Goal: Task Accomplishment & Management: Manage account settings

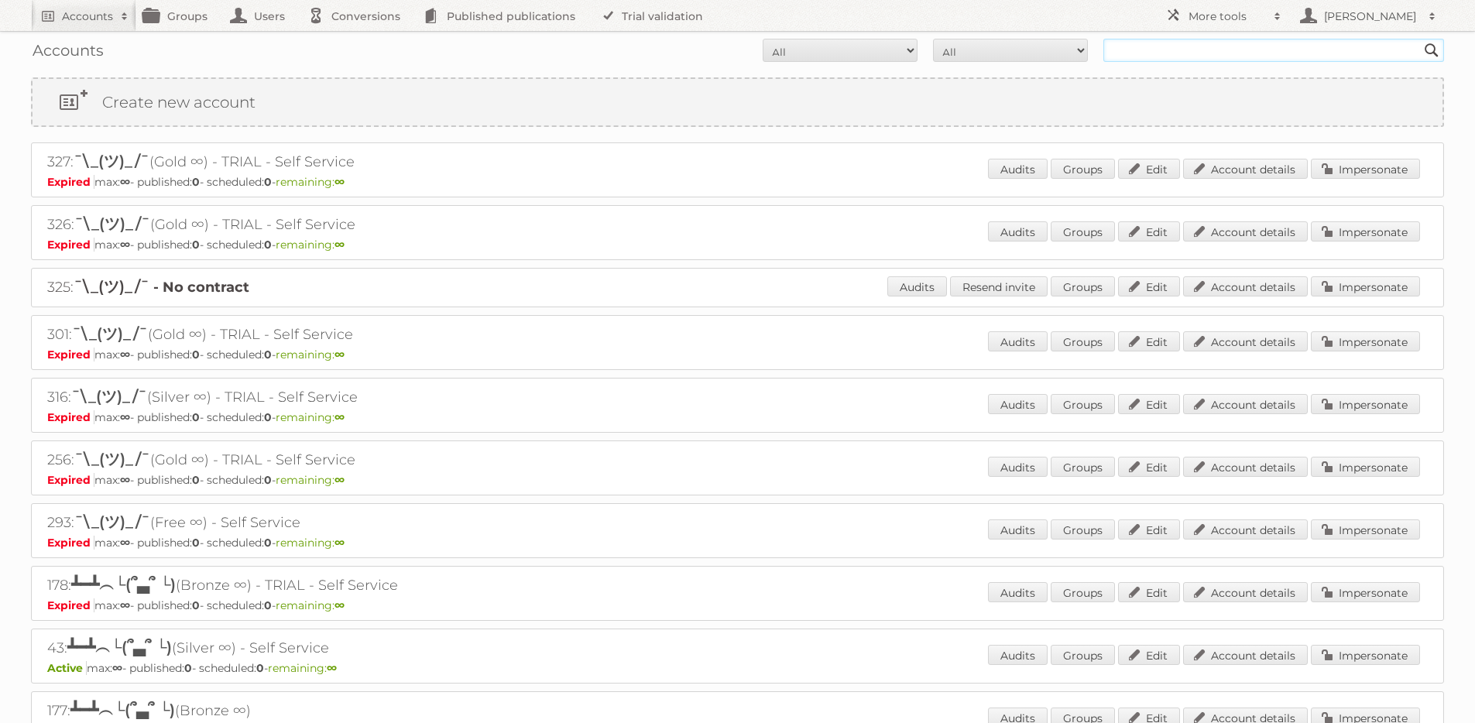
click at [1163, 45] on input "text" at bounding box center [1273, 50] width 341 height 23
type input "[PERSON_NAME]"
click at [1420, 39] on input "Search" at bounding box center [1431, 50] width 23 height 23
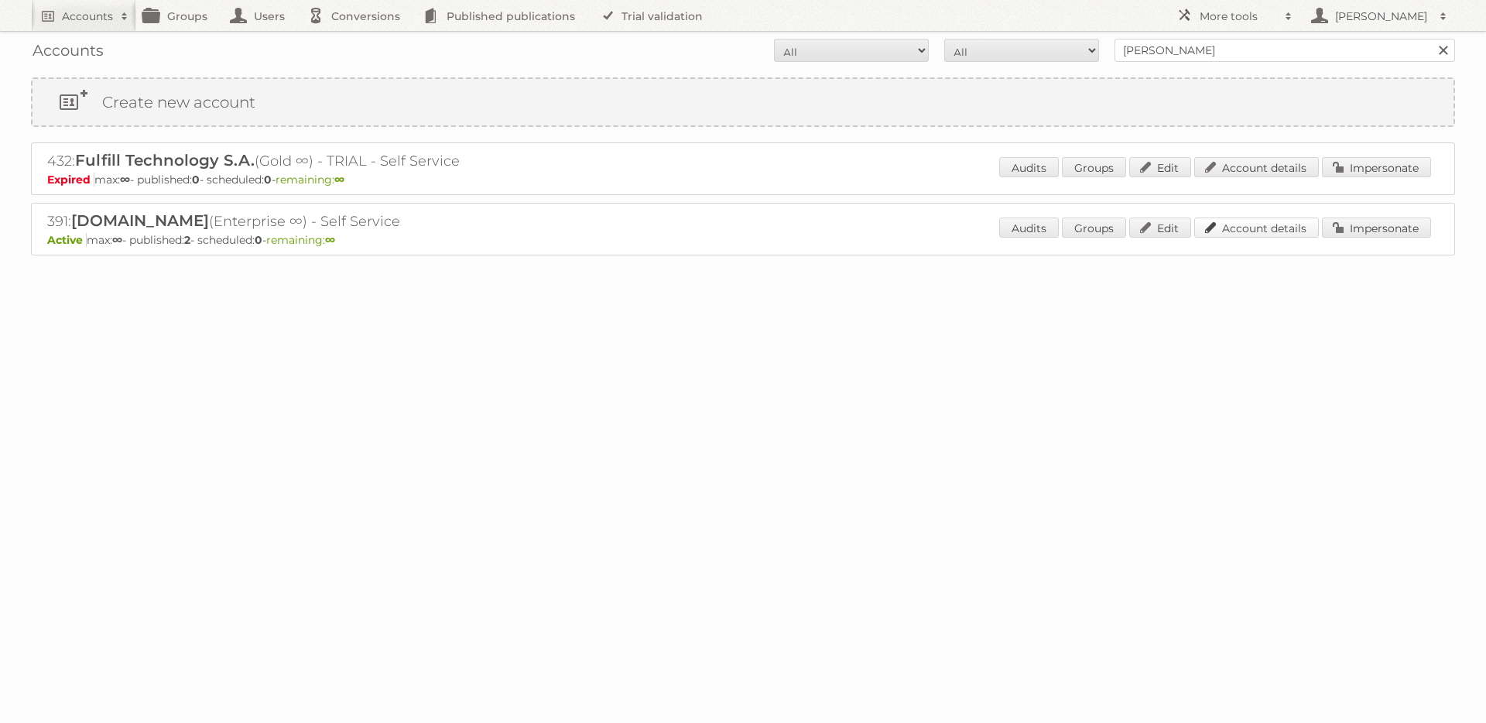
click at [1247, 223] on link "Account details" at bounding box center [1256, 227] width 125 height 20
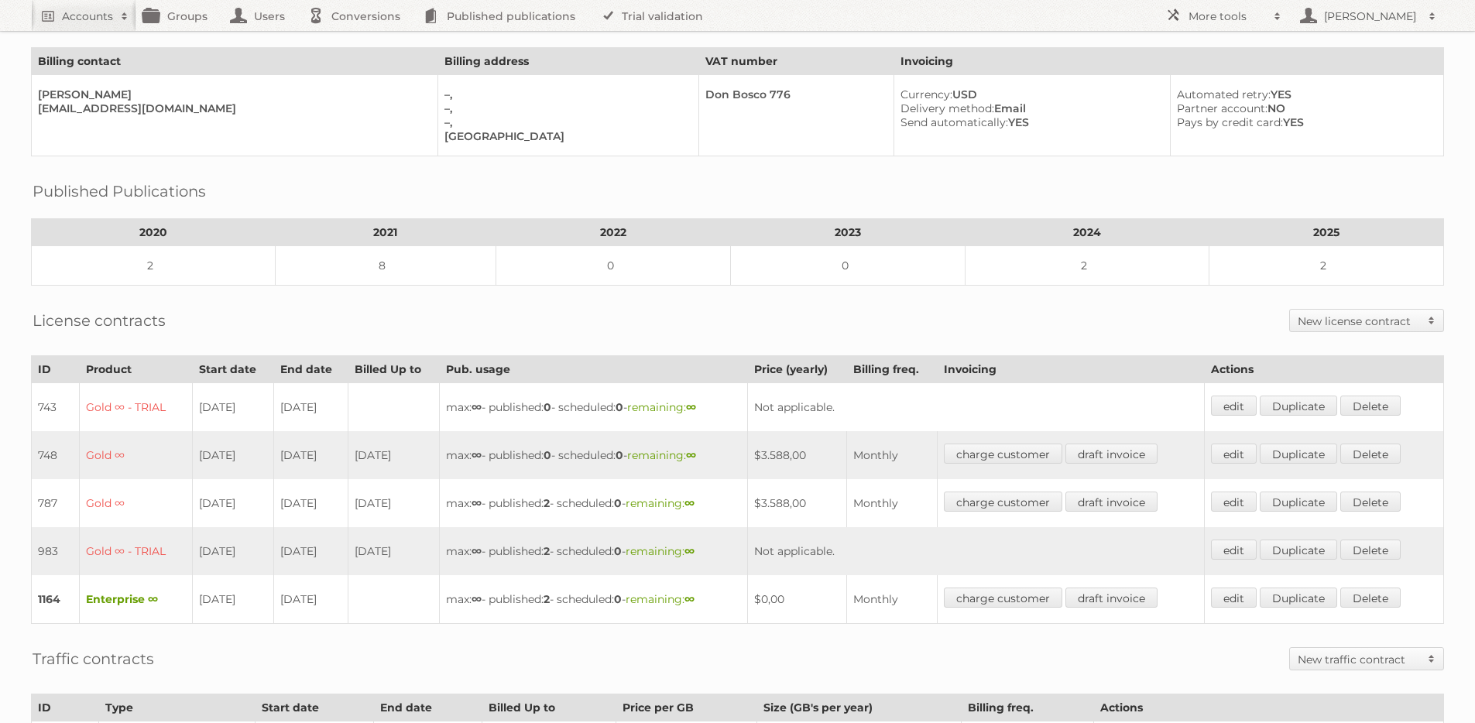
scroll to position [156, 0]
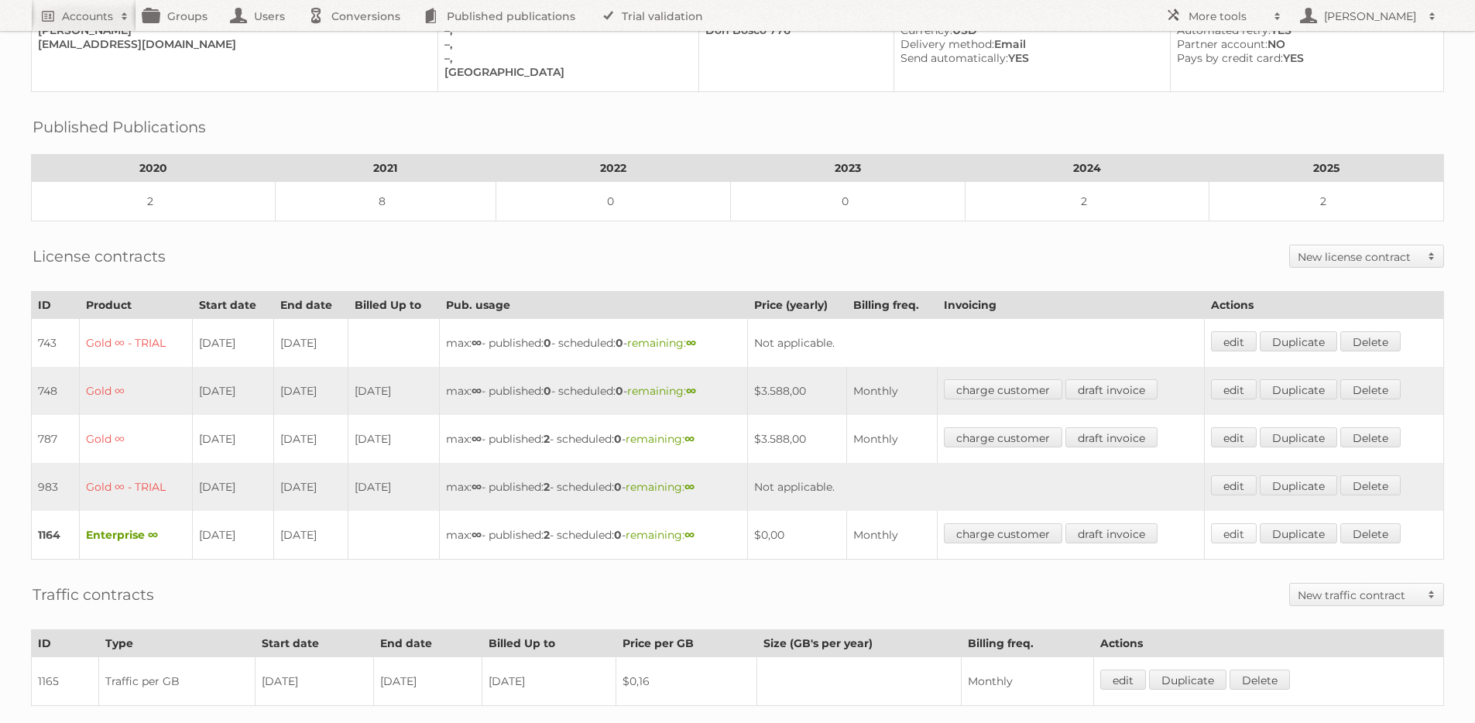
click at [1239, 528] on link "edit" at bounding box center [1234, 533] width 46 height 20
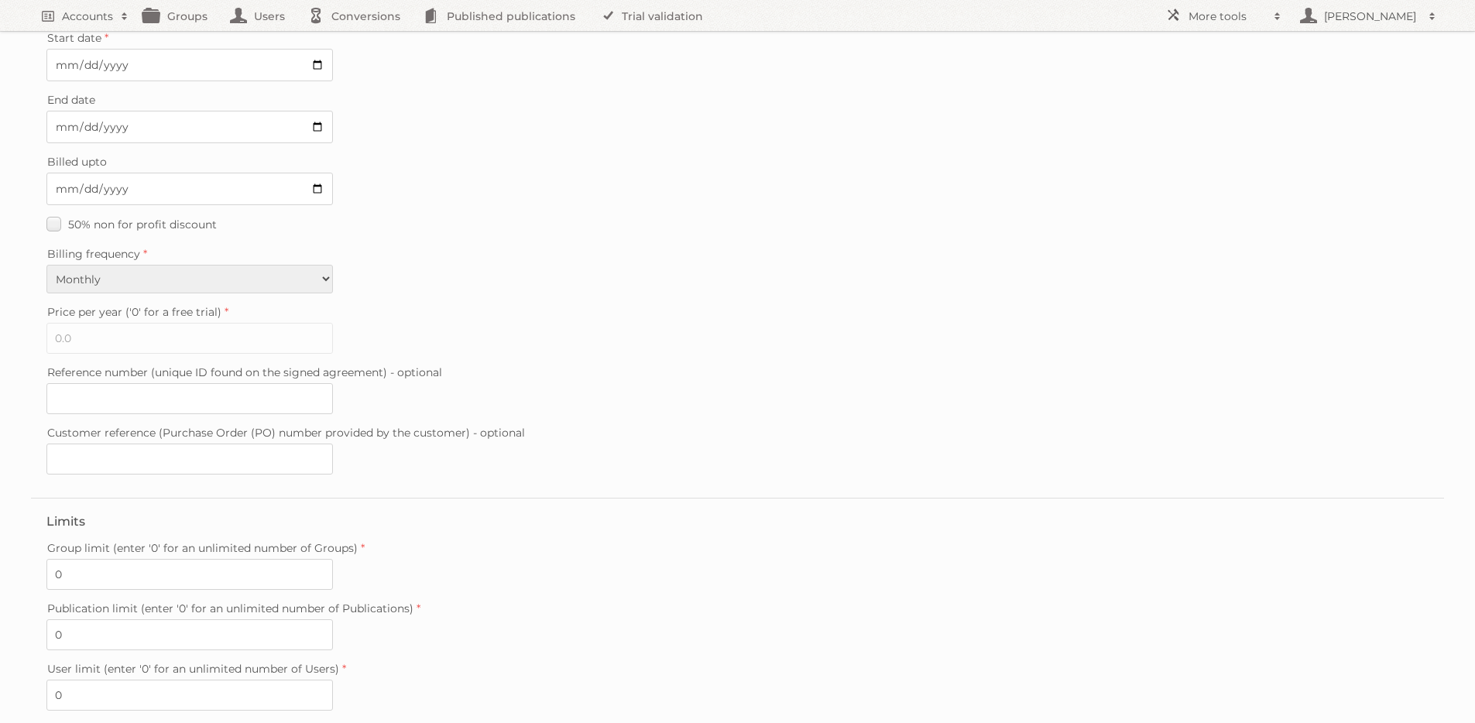
scroll to position [266, 0]
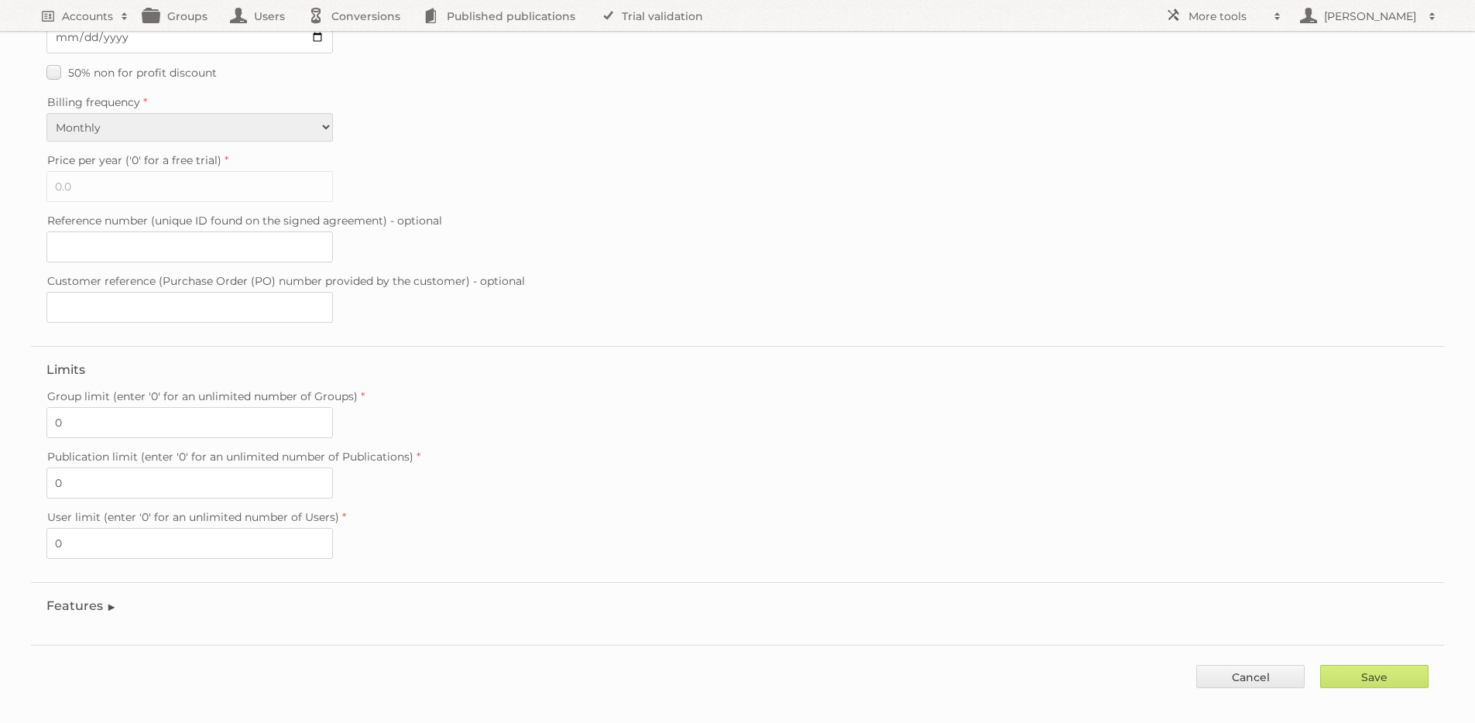
click at [80, 599] on fieldset "Features Enable accessibility text Enable account tree structure Enable analyti…" at bounding box center [737, 609] width 1413 height 55
click at [80, 598] on legend "Features" at bounding box center [81, 605] width 70 height 15
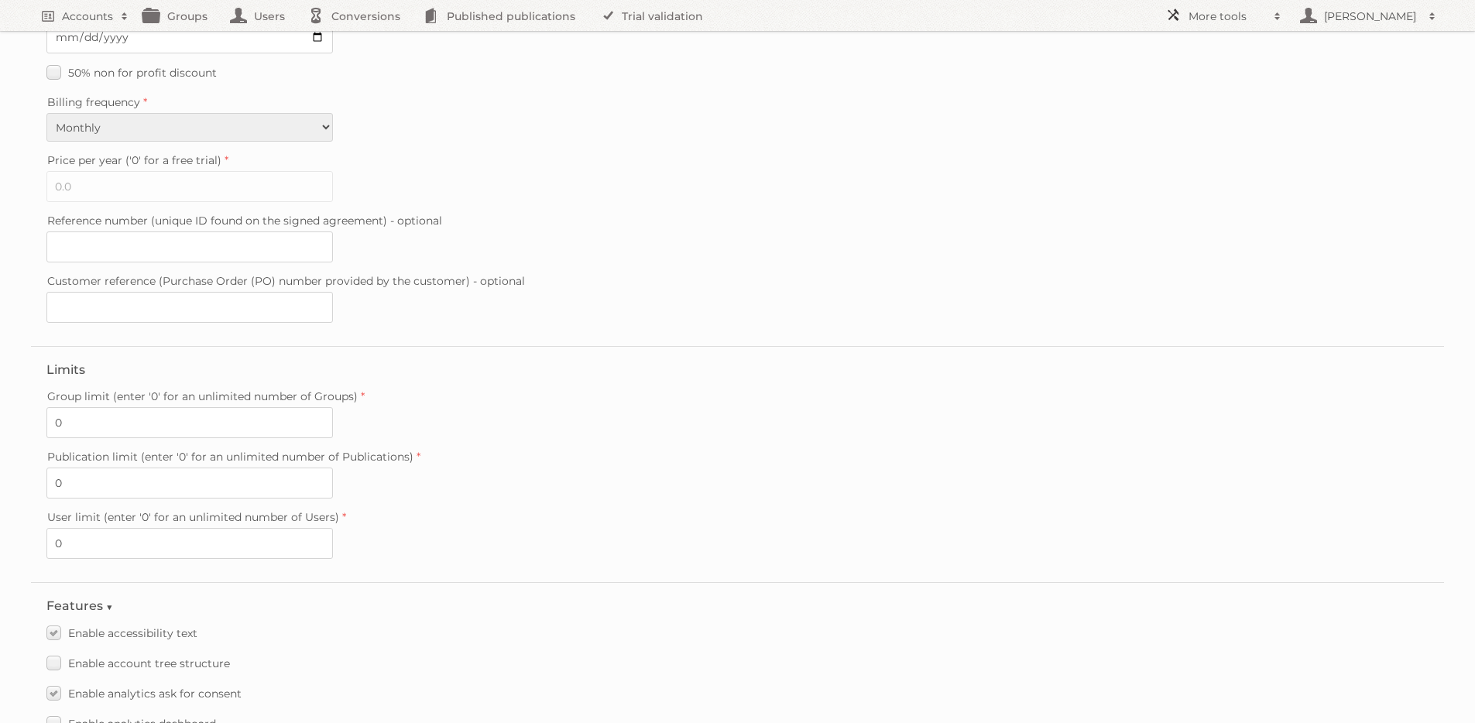
click at [1214, 19] on h2 "More tools" at bounding box center [1226, 16] width 77 height 15
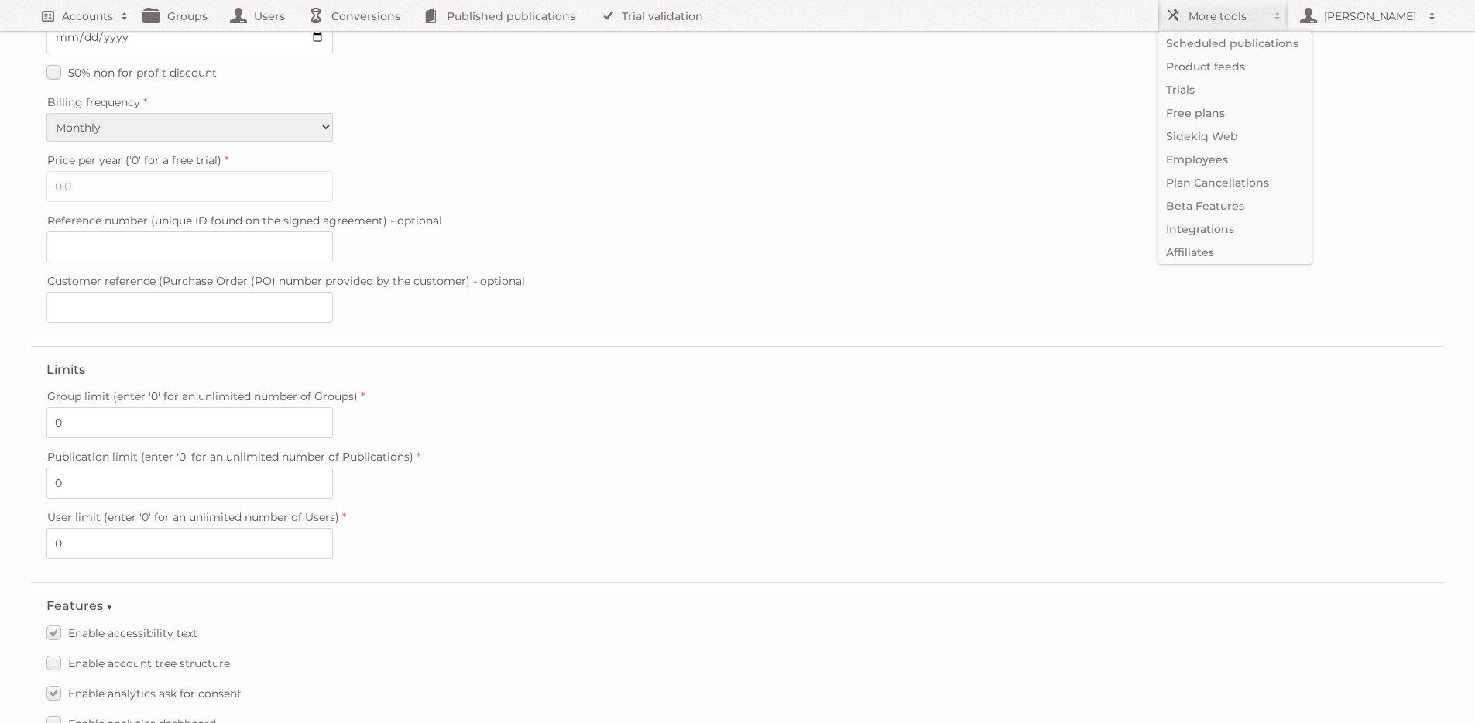
click at [819, 182] on div "Price per year ('0' for a free trial) 0.0" at bounding box center [737, 175] width 1382 height 53
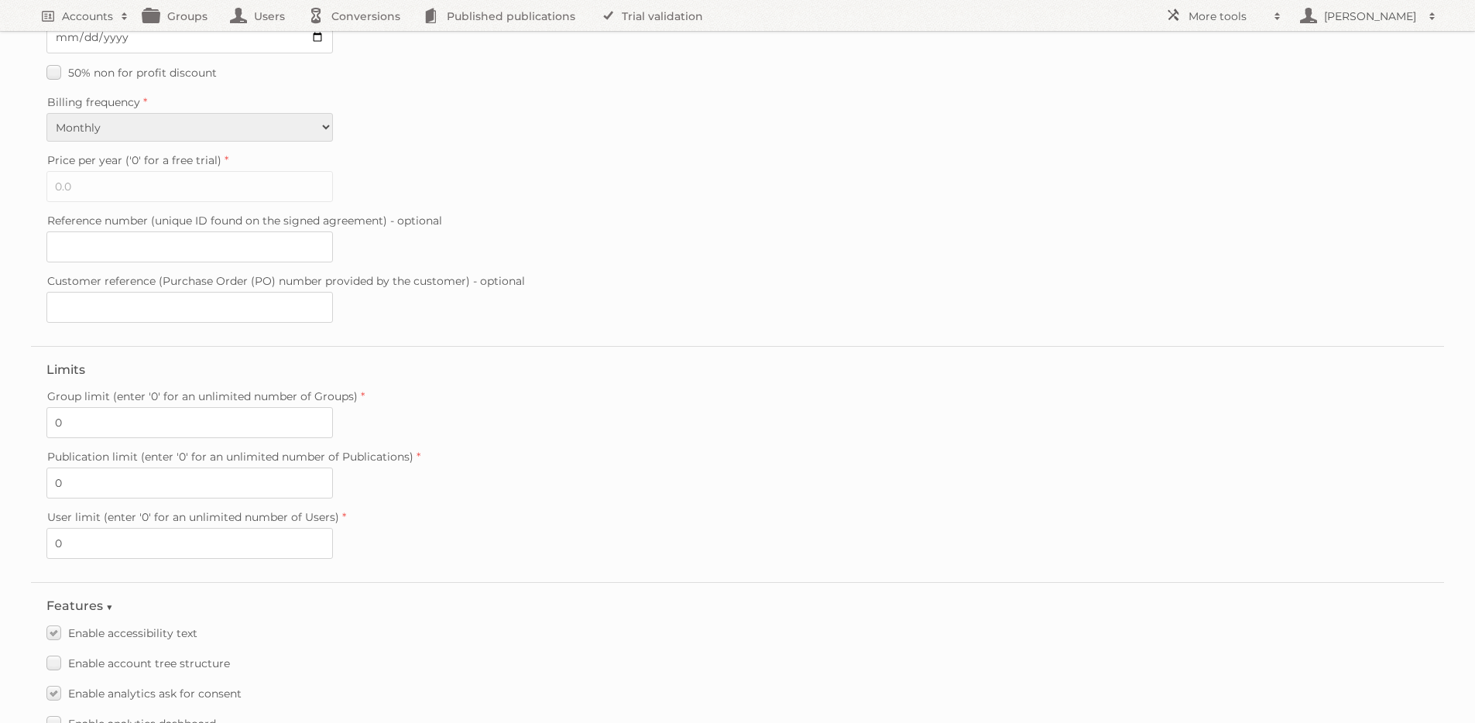
scroll to position [0, 0]
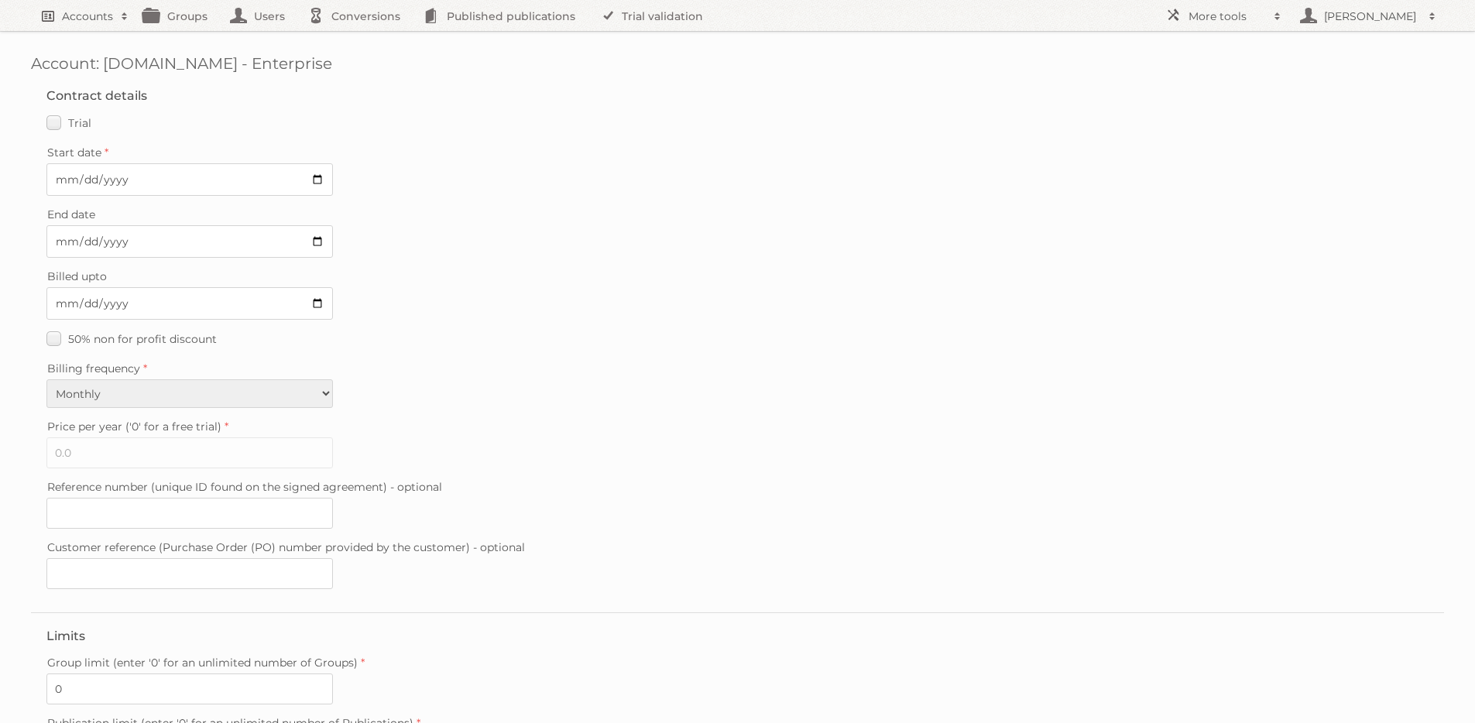
click at [74, 20] on h2 "Accounts" at bounding box center [87, 16] width 51 height 15
type input"] "[PERSON_NAME]"
click at [357, 39] on input "Search" at bounding box center [368, 50] width 23 height 23
